Goal: Task Accomplishment & Management: Use online tool/utility

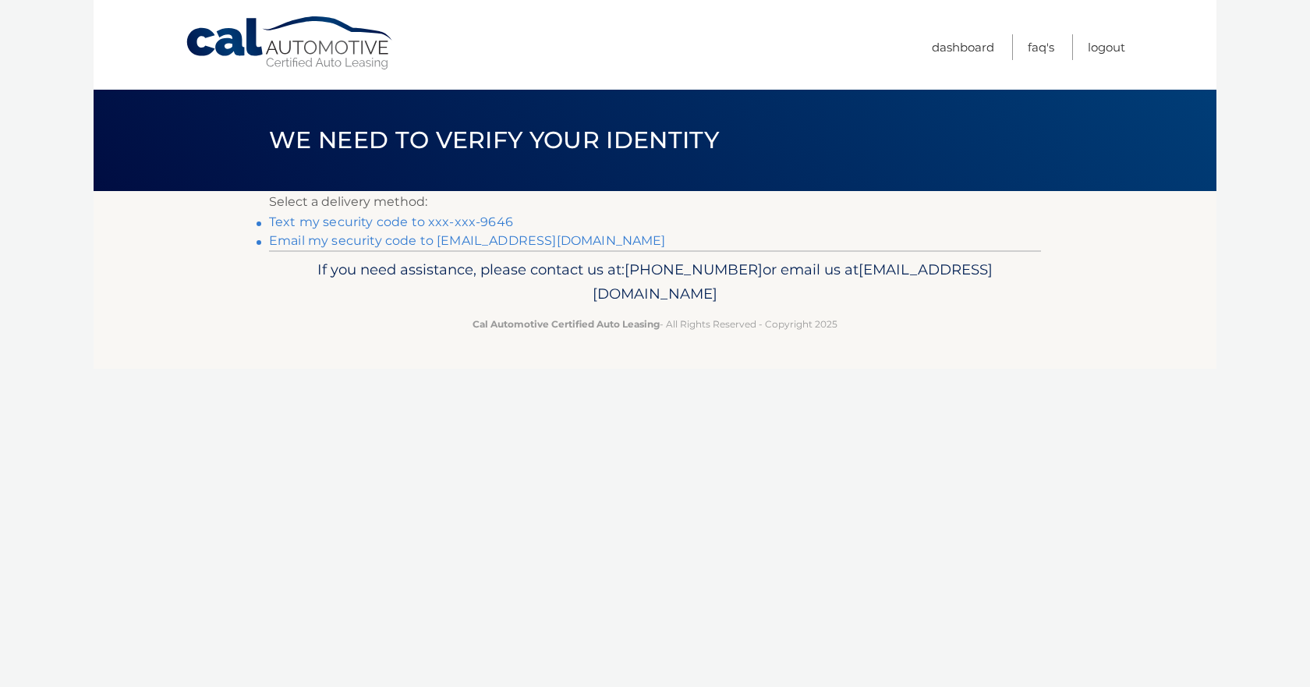
click at [414, 227] on link "Text my security code to xxx-xxx-9646" at bounding box center [391, 221] width 244 height 15
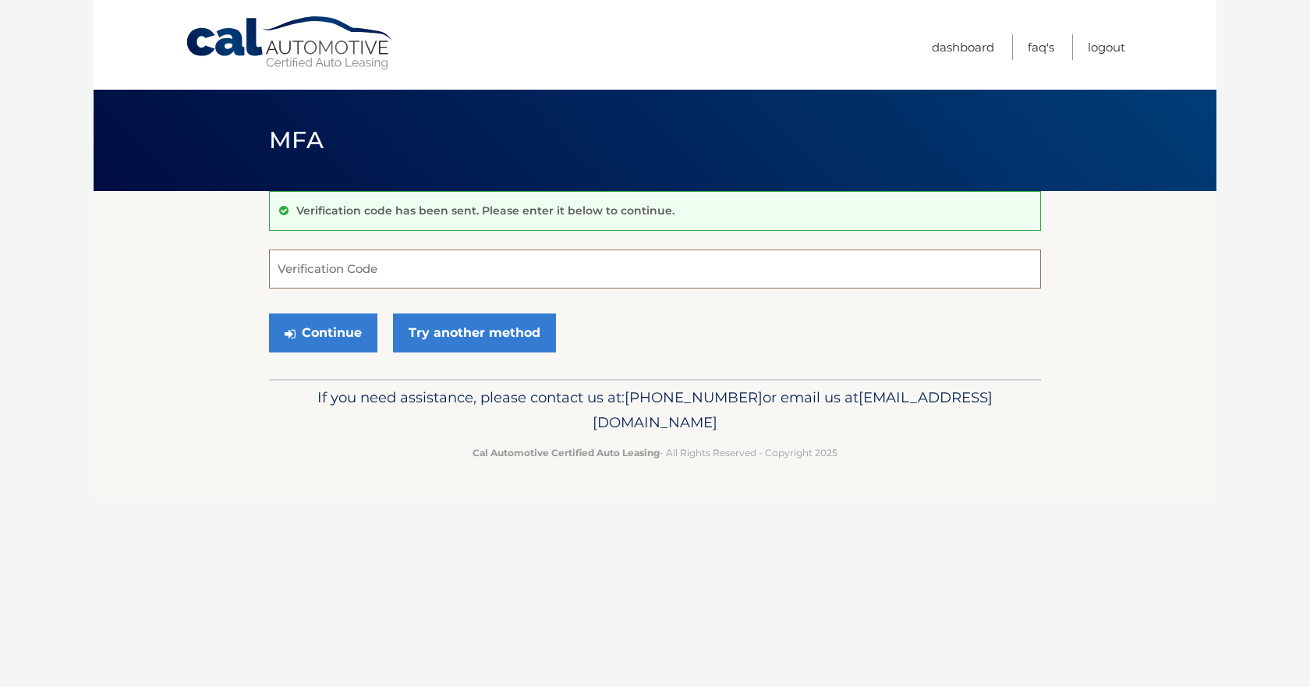
click at [433, 278] on input "Verification Code" at bounding box center [655, 269] width 772 height 39
type input "366007"
click at [327, 327] on button "Continue" at bounding box center [323, 332] width 108 height 39
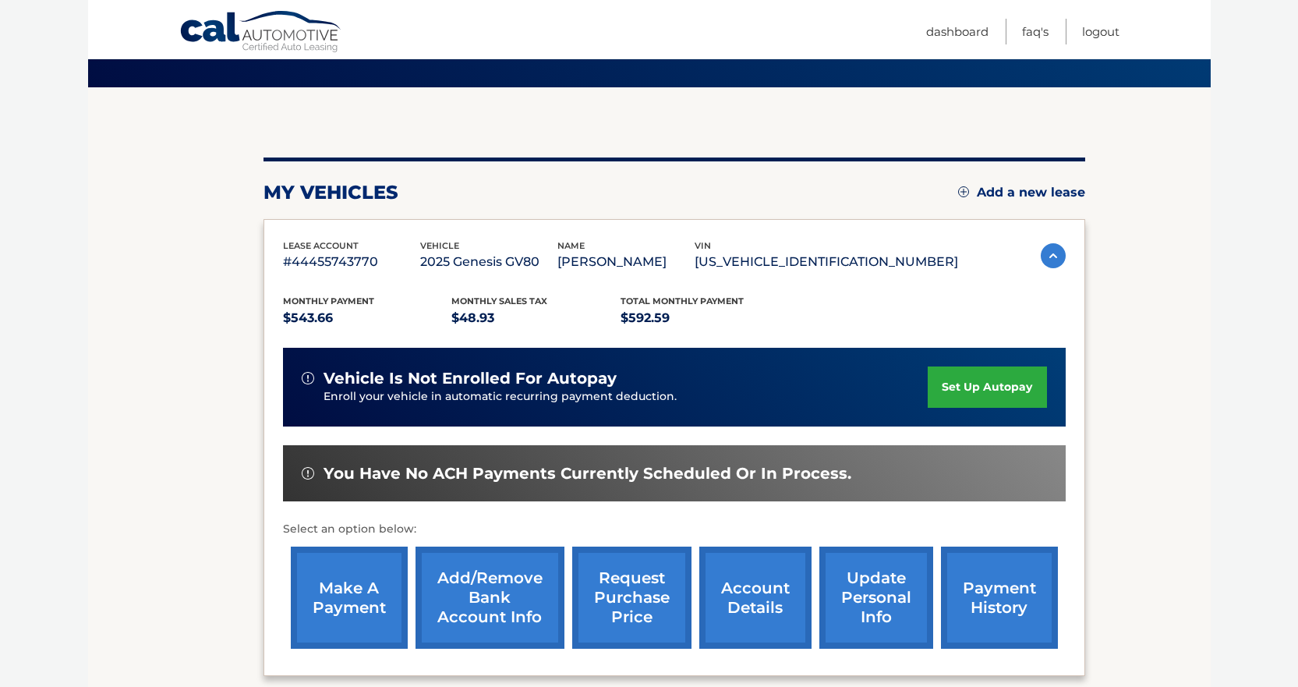
scroll to position [102, 0]
